Goal: Task Accomplishment & Management: Manage account settings

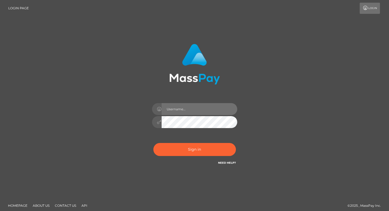
click at [186, 109] on input "text" at bounding box center [200, 109] width 76 height 12
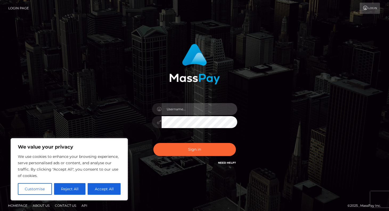
type input "[EMAIL_ADDRESS][DOMAIN_NAME]"
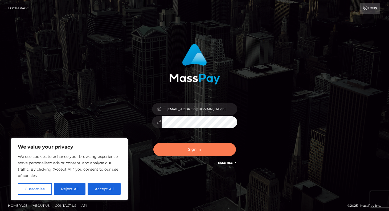
click at [179, 153] on button "Sign in" at bounding box center [194, 149] width 83 height 13
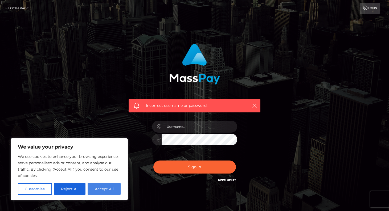
click at [98, 188] on button "Accept All" at bounding box center [104, 189] width 33 height 12
checkbox input "true"
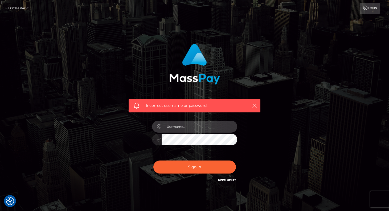
click at [182, 130] on input "text" at bounding box center [200, 127] width 76 height 12
type input "[EMAIL_ADDRESS][DOMAIN_NAME]"
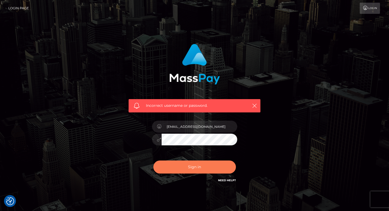
click at [196, 166] on button "Sign in" at bounding box center [194, 167] width 83 height 13
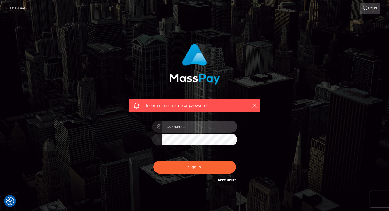
click at [193, 126] on input "text" at bounding box center [200, 127] width 76 height 12
click at [210, 59] on img at bounding box center [194, 64] width 51 height 41
click at [189, 126] on input "text" at bounding box center [200, 127] width 76 height 12
type input "[EMAIL_ADDRESS][DOMAIN_NAME]"
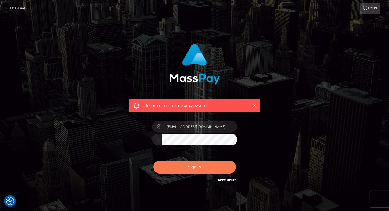
click at [199, 169] on button "Sign in" at bounding box center [194, 167] width 83 height 13
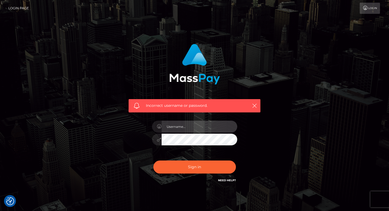
click at [187, 121] on input "text" at bounding box center [200, 127] width 76 height 12
click at [187, 124] on input "text" at bounding box center [200, 127] width 76 height 12
click at [232, 183] on div "Need Help?" at bounding box center [227, 181] width 18 height 7
click at [232, 182] on link "Need Help?" at bounding box center [227, 180] width 18 height 3
click at [182, 129] on input "text" at bounding box center [200, 127] width 76 height 12
